Goal: Entertainment & Leisure: Consume media (video, audio)

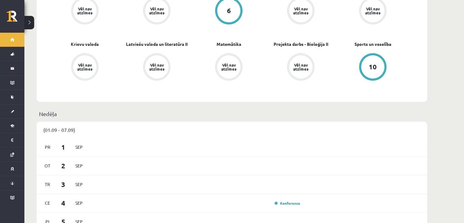
scroll to position [227, 0]
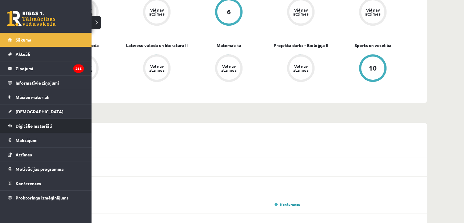
click at [29, 122] on link "Digitālie materiāli" at bounding box center [46, 126] width 76 height 14
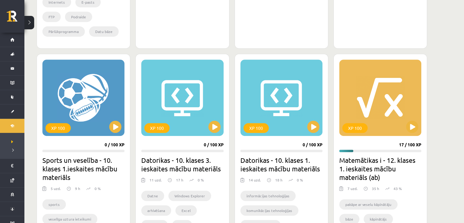
scroll to position [339, 0]
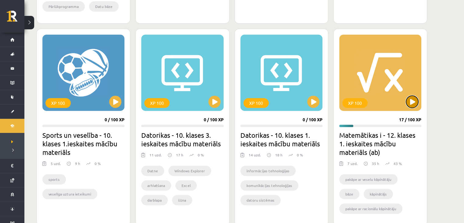
click at [413, 99] on button at bounding box center [412, 102] width 12 height 12
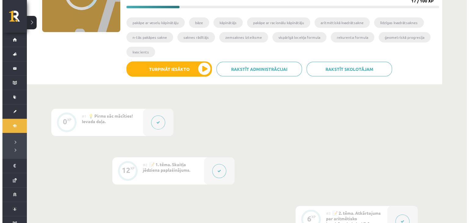
scroll to position [93, 0]
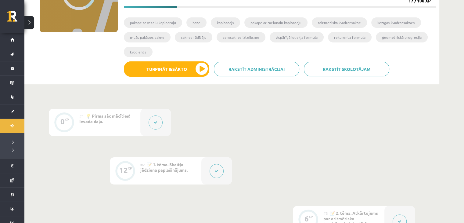
click at [151, 122] on button at bounding box center [156, 122] width 14 height 14
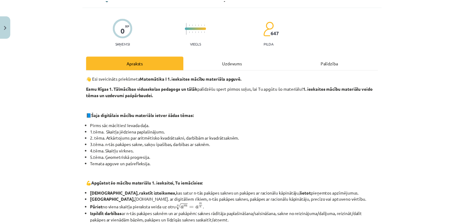
scroll to position [21, 0]
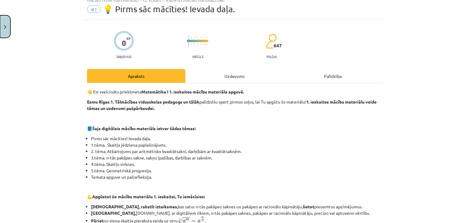
click at [0, 37] on button "Close" at bounding box center [5, 26] width 10 height 23
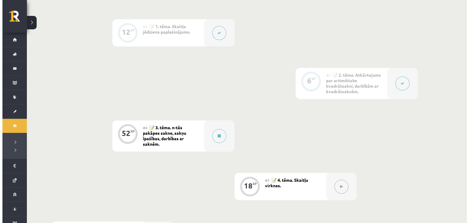
scroll to position [229, 0]
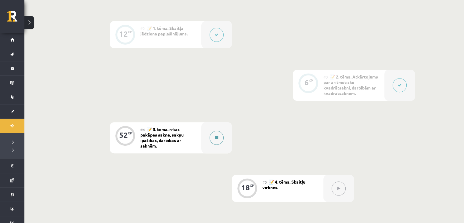
click at [220, 137] on button at bounding box center [217, 138] width 14 height 14
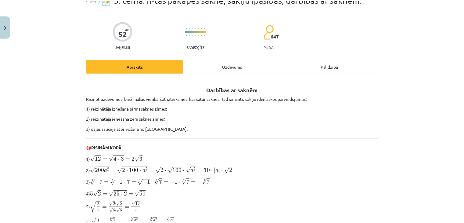
scroll to position [31, 0]
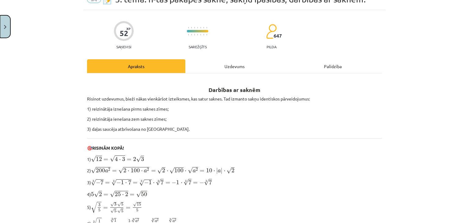
click at [0, 33] on button "Close" at bounding box center [5, 26] width 10 height 23
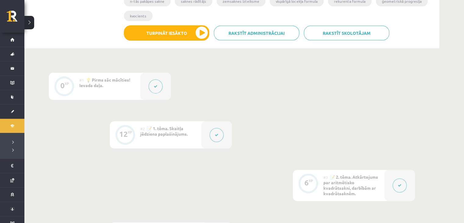
scroll to position [128, 0]
